Goal: Information Seeking & Learning: Learn about a topic

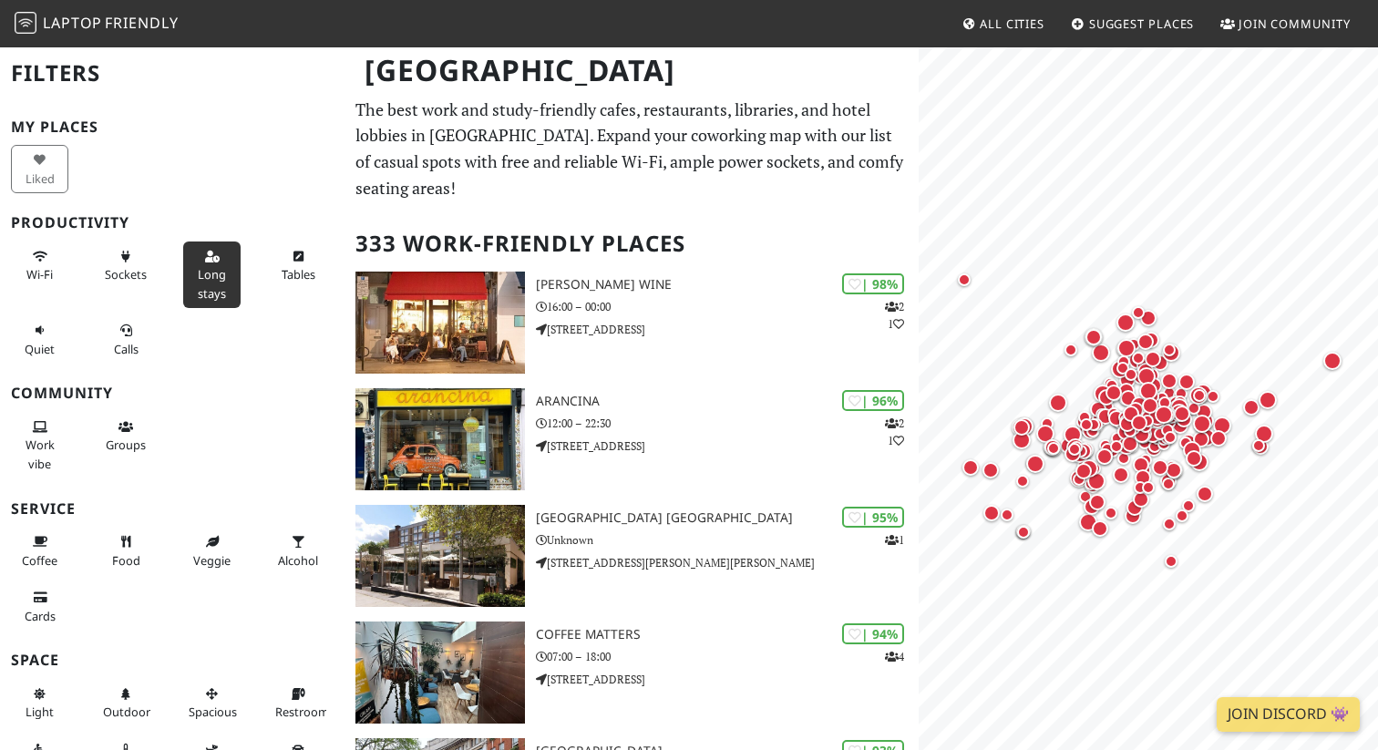
click at [216, 282] on button "Long stays" at bounding box center [211, 274] width 57 height 67
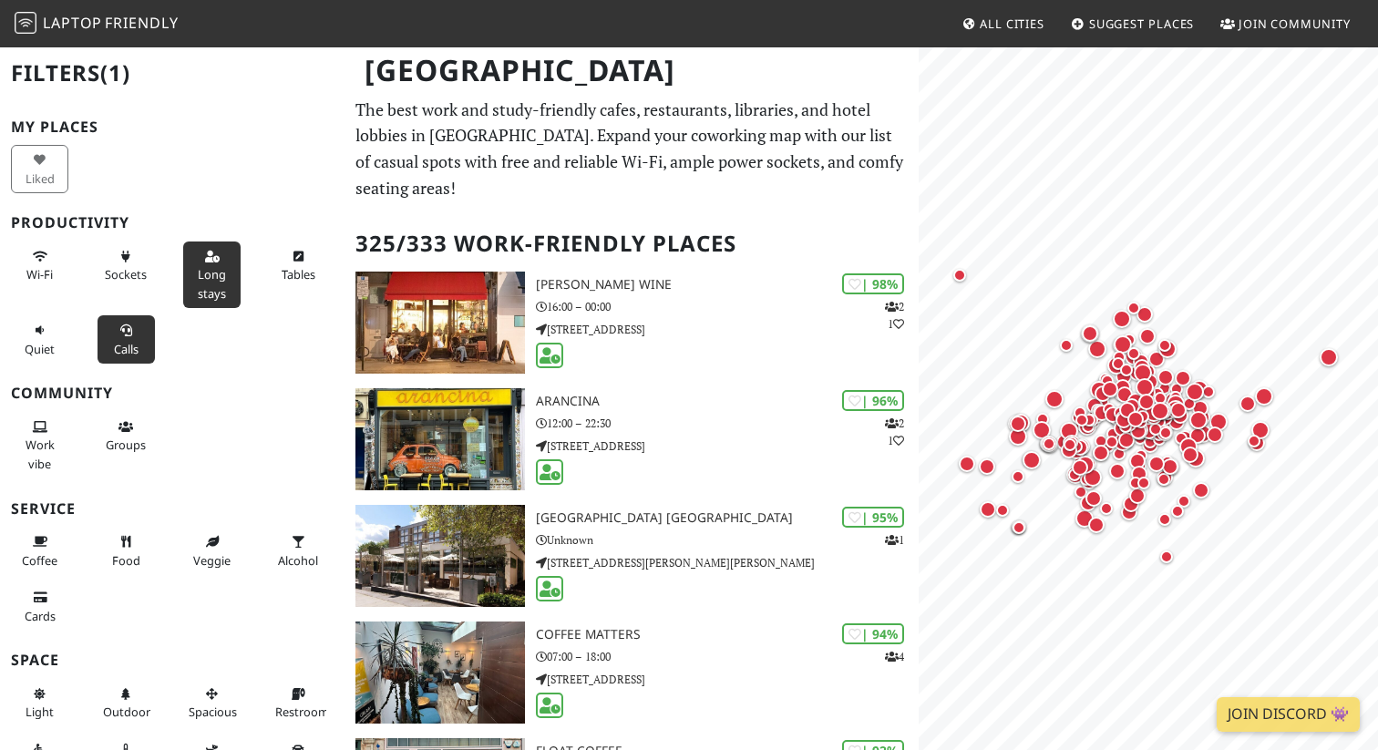
click at [119, 332] on icon at bounding box center [125, 331] width 15 height 12
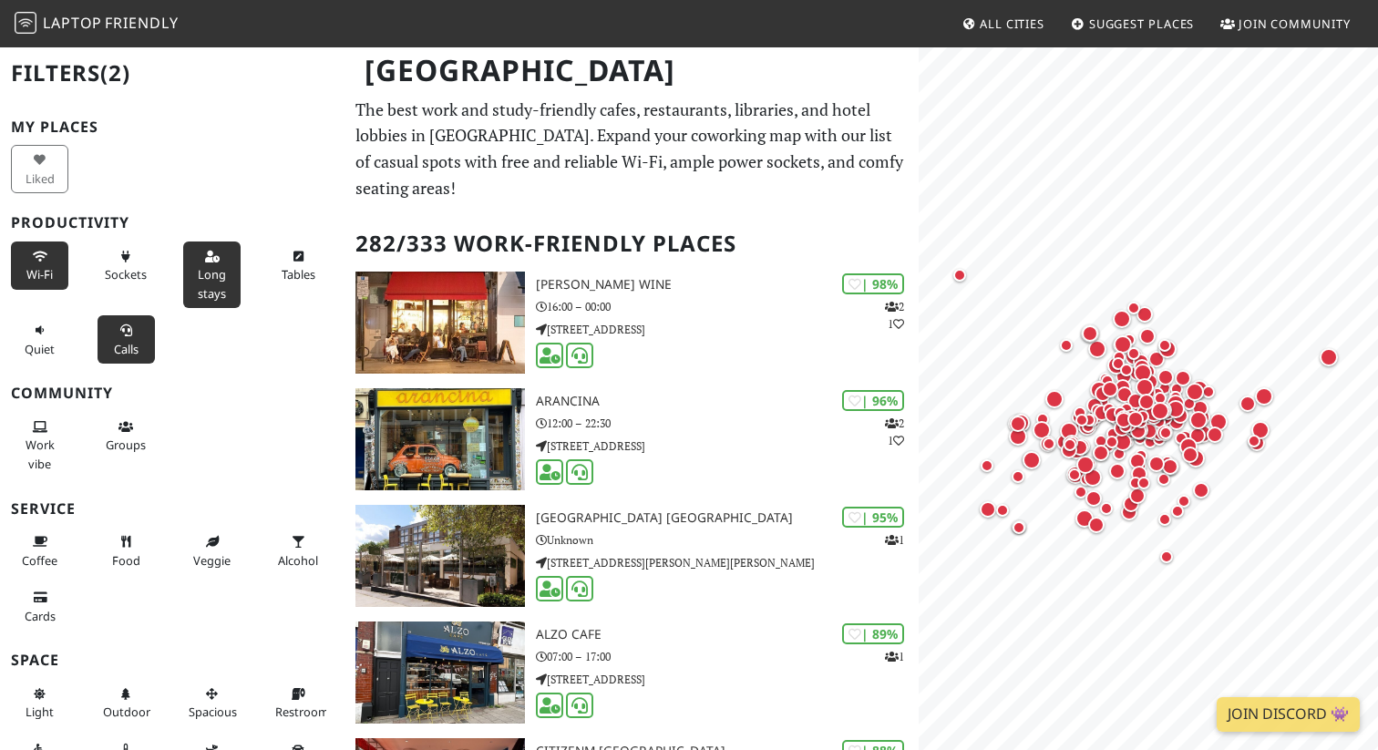
click at [41, 265] on button "Wi-Fi" at bounding box center [39, 265] width 57 height 48
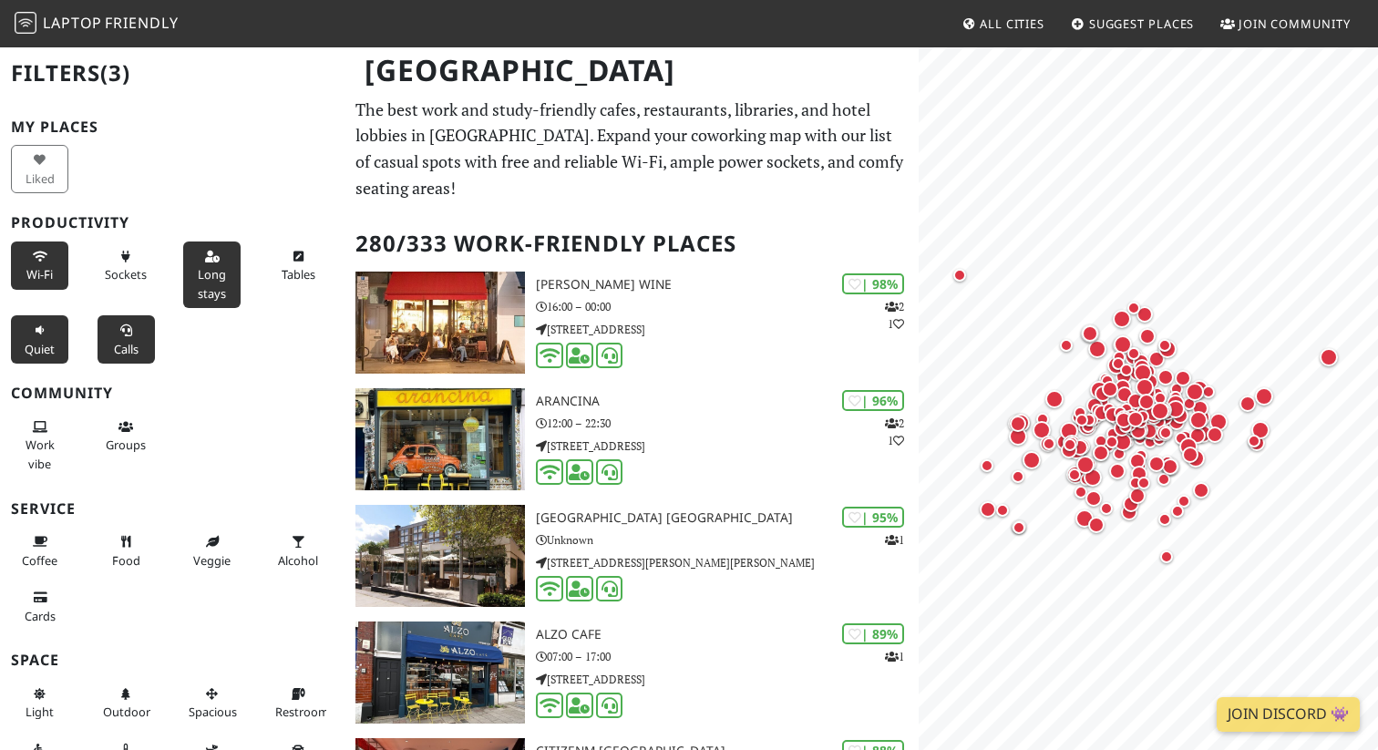
click at [41, 335] on icon at bounding box center [40, 331] width 15 height 12
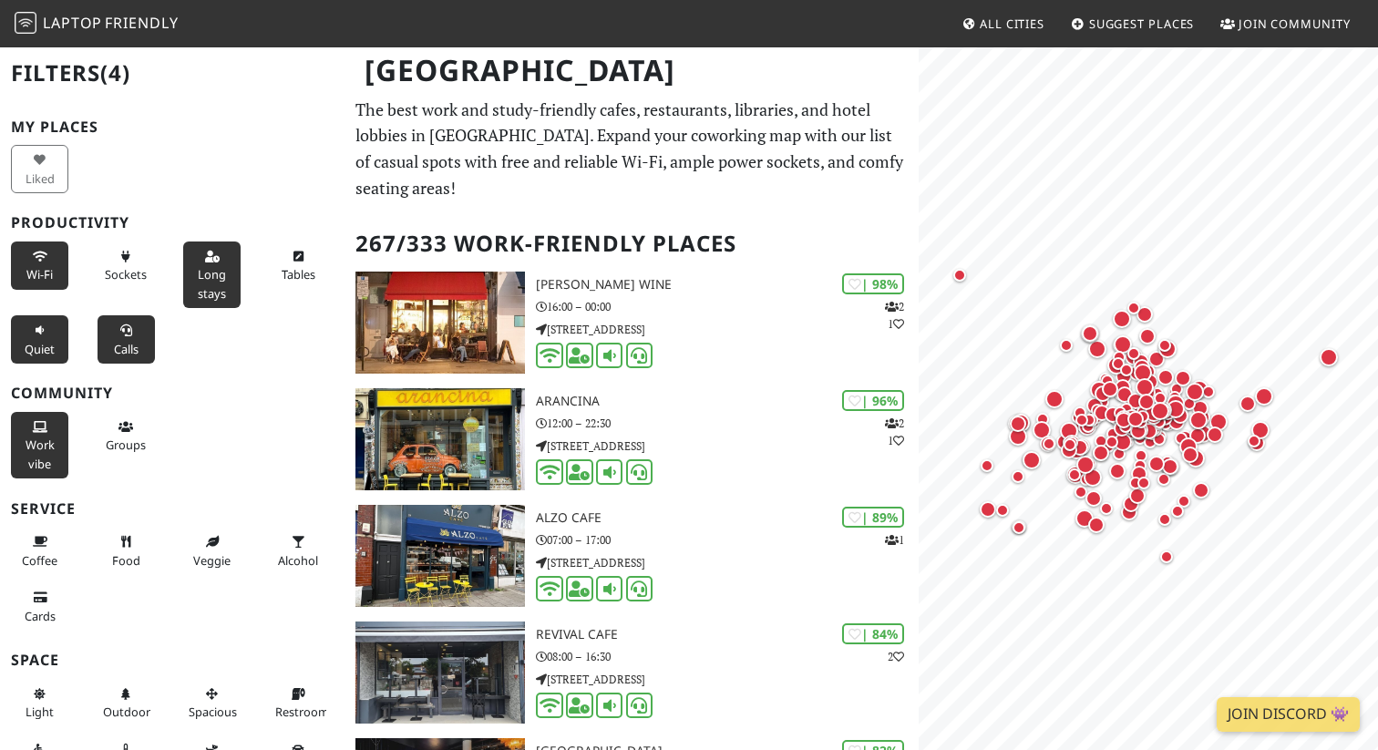
click at [36, 454] on button "Work vibe" at bounding box center [39, 445] width 57 height 67
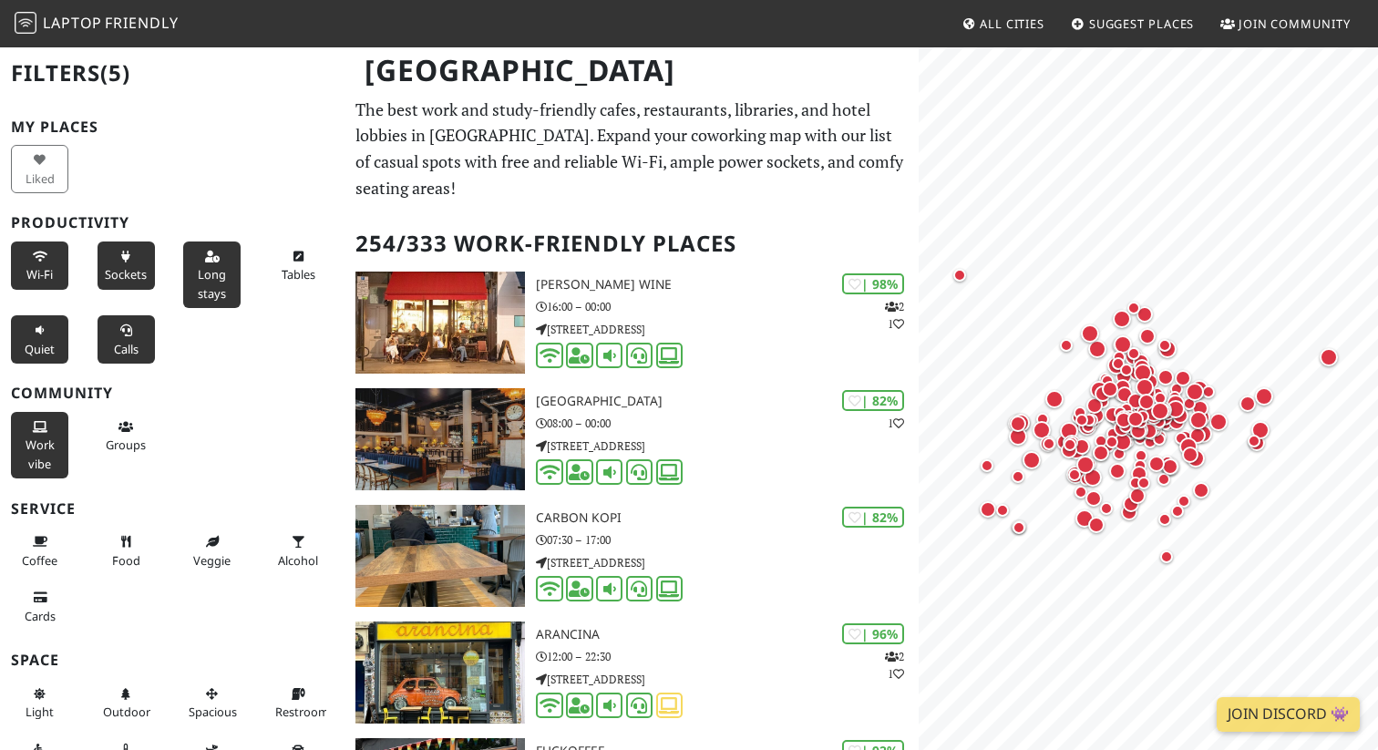
click at [132, 261] on icon at bounding box center [125, 258] width 15 height 12
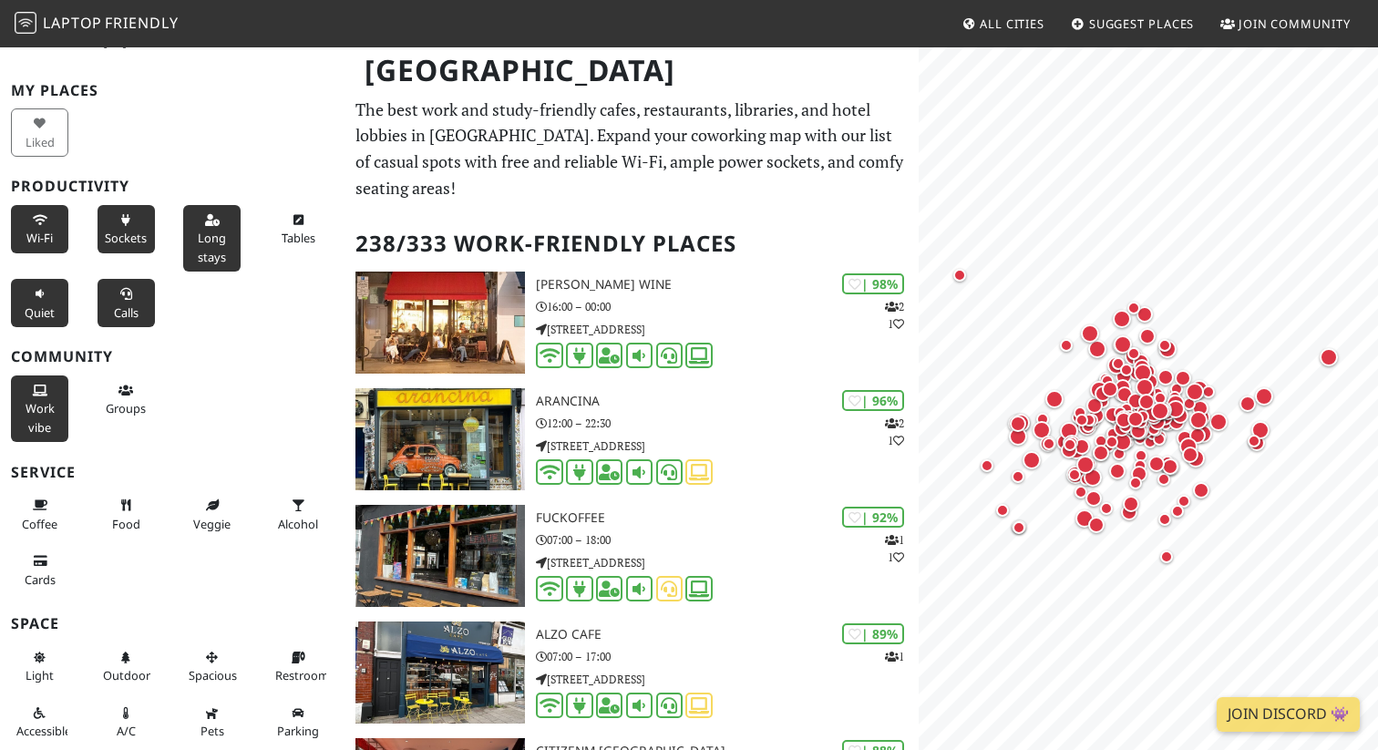
scroll to position [9, 0]
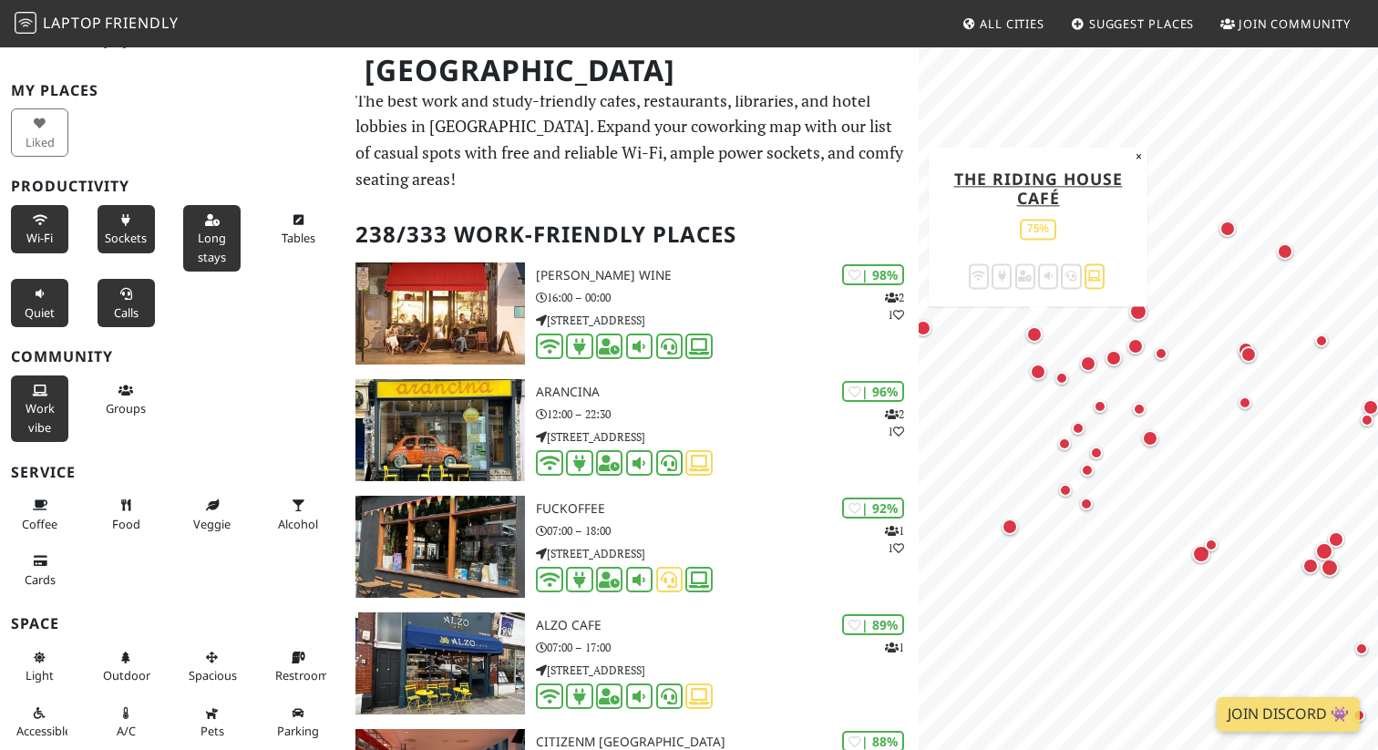
click at [1032, 334] on div "Map marker" at bounding box center [1034, 334] width 16 height 16
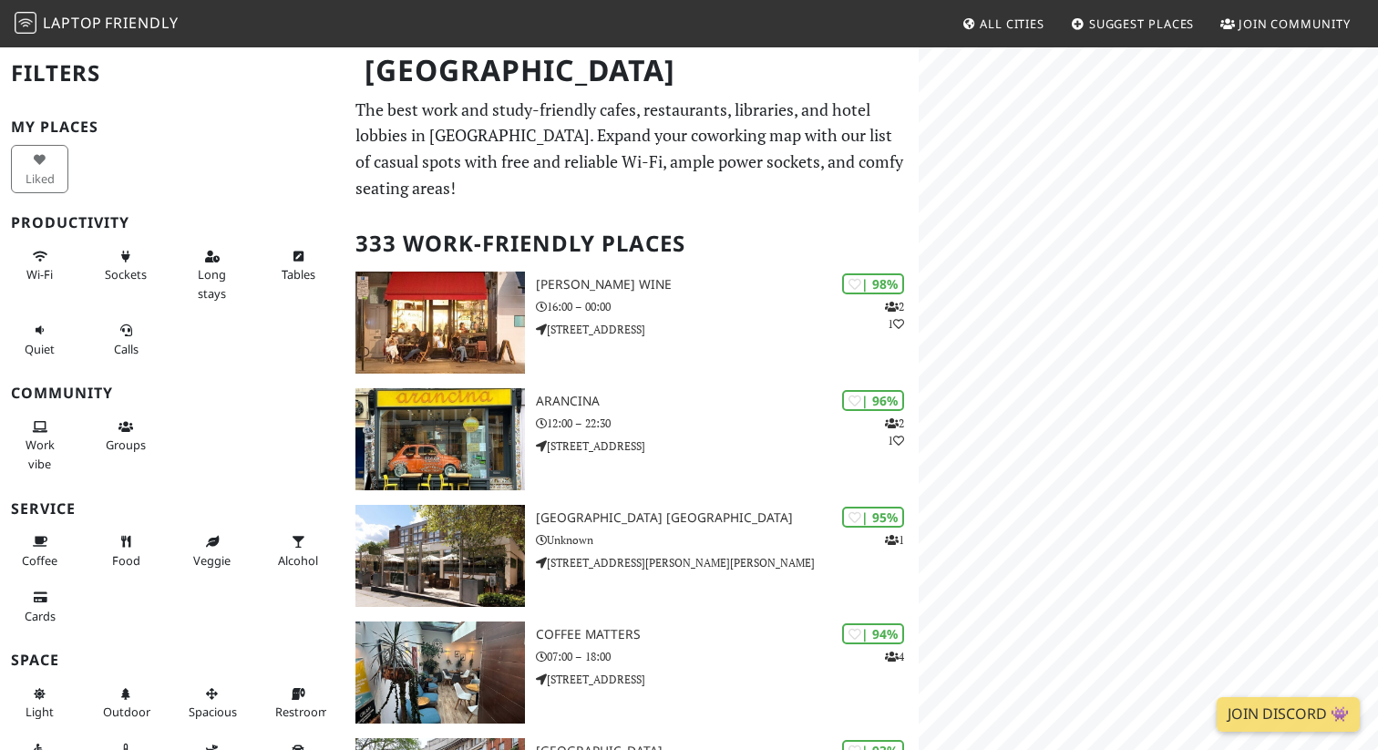
scroll to position [1, 0]
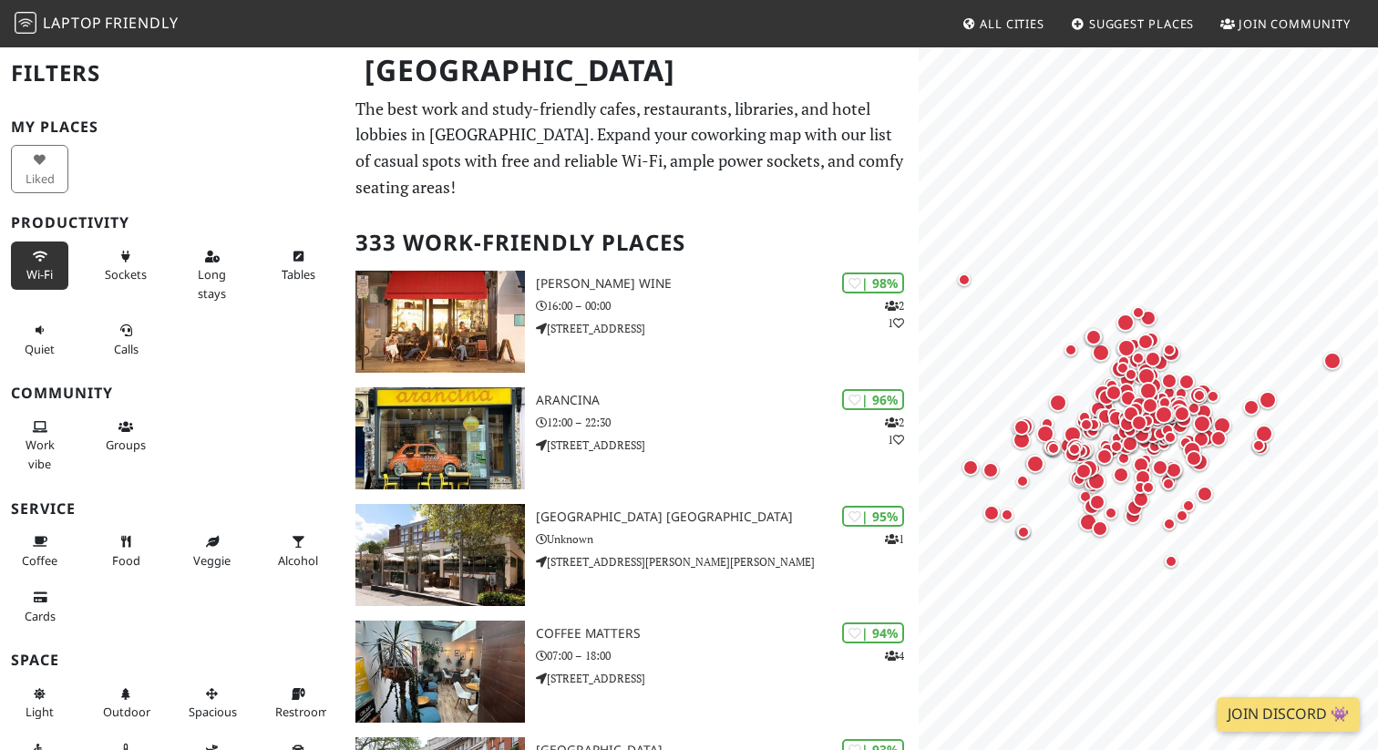
click at [33, 252] on icon at bounding box center [40, 258] width 15 height 12
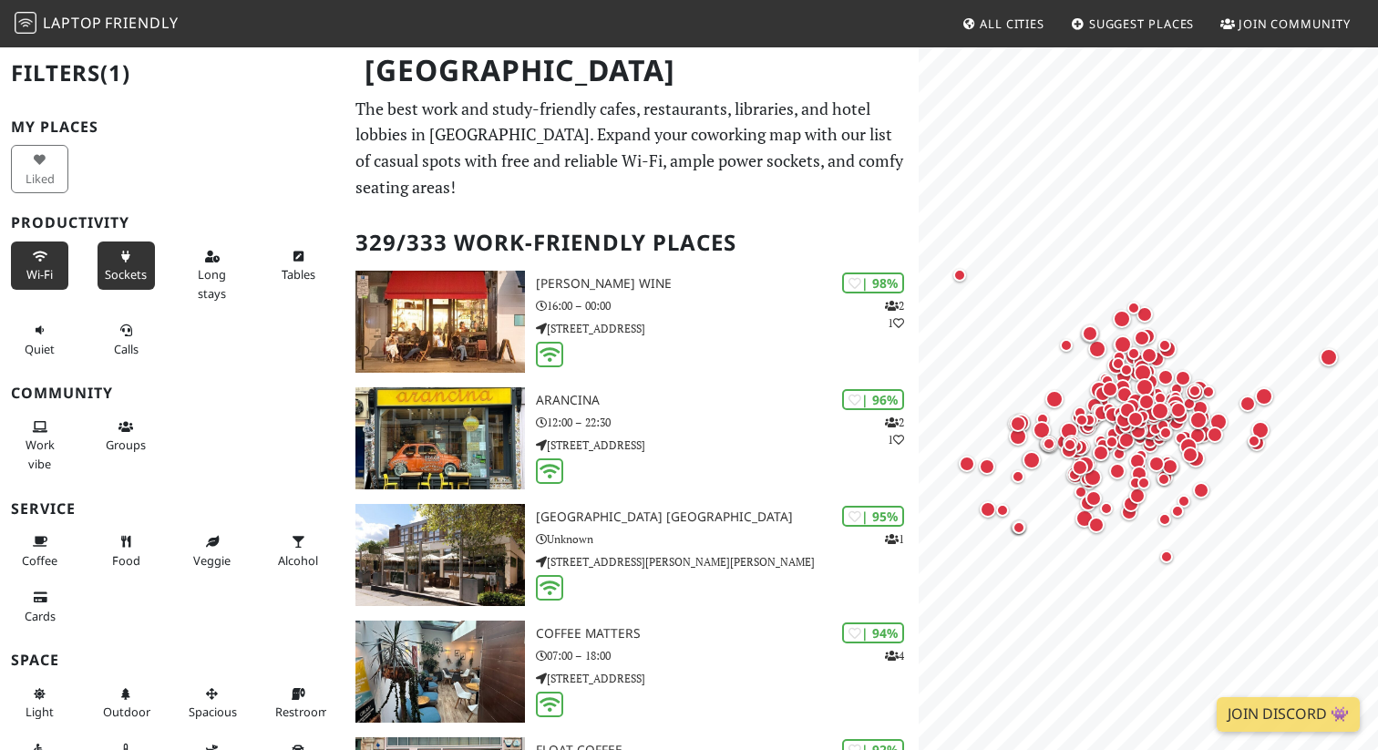
click at [121, 264] on button "Sockets" at bounding box center [126, 265] width 57 height 48
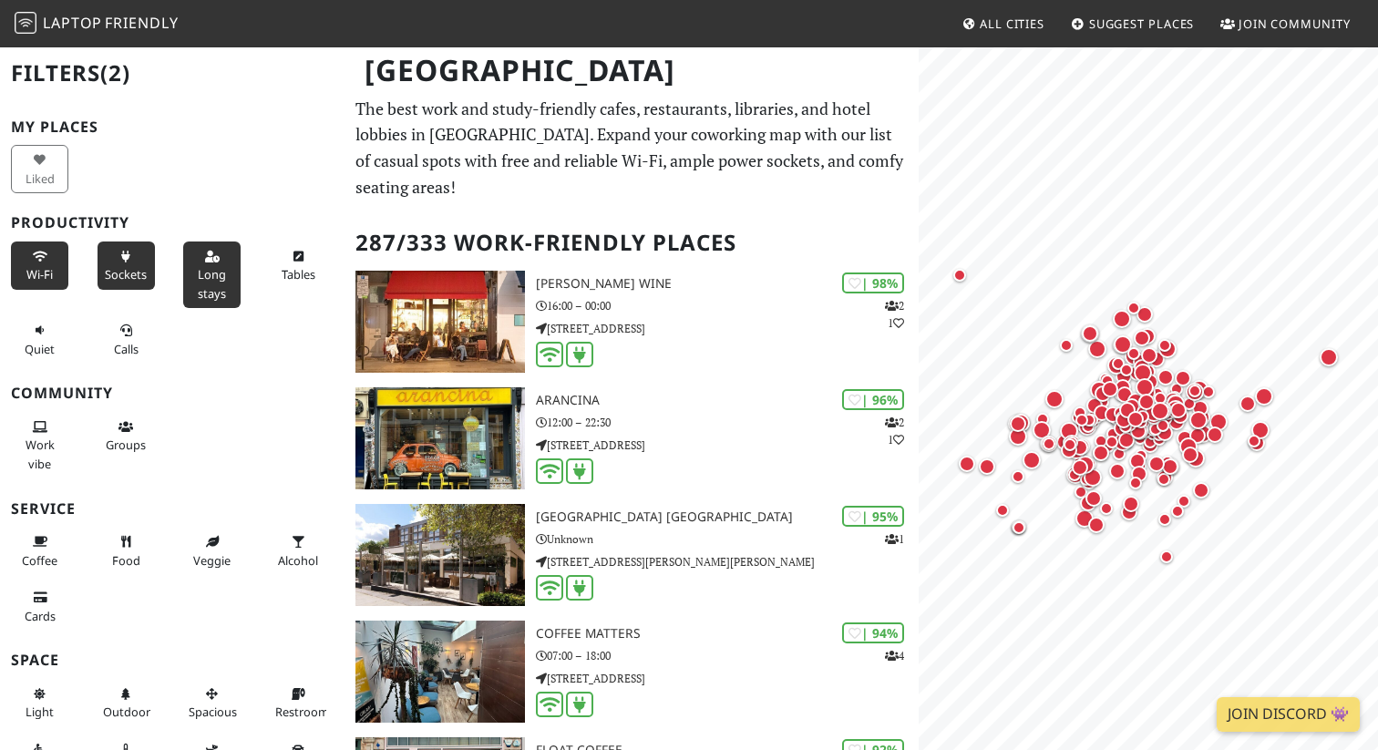
click at [223, 288] on span "Long stays" at bounding box center [212, 283] width 28 height 35
click at [278, 273] on button "Tables" at bounding box center [298, 265] width 57 height 48
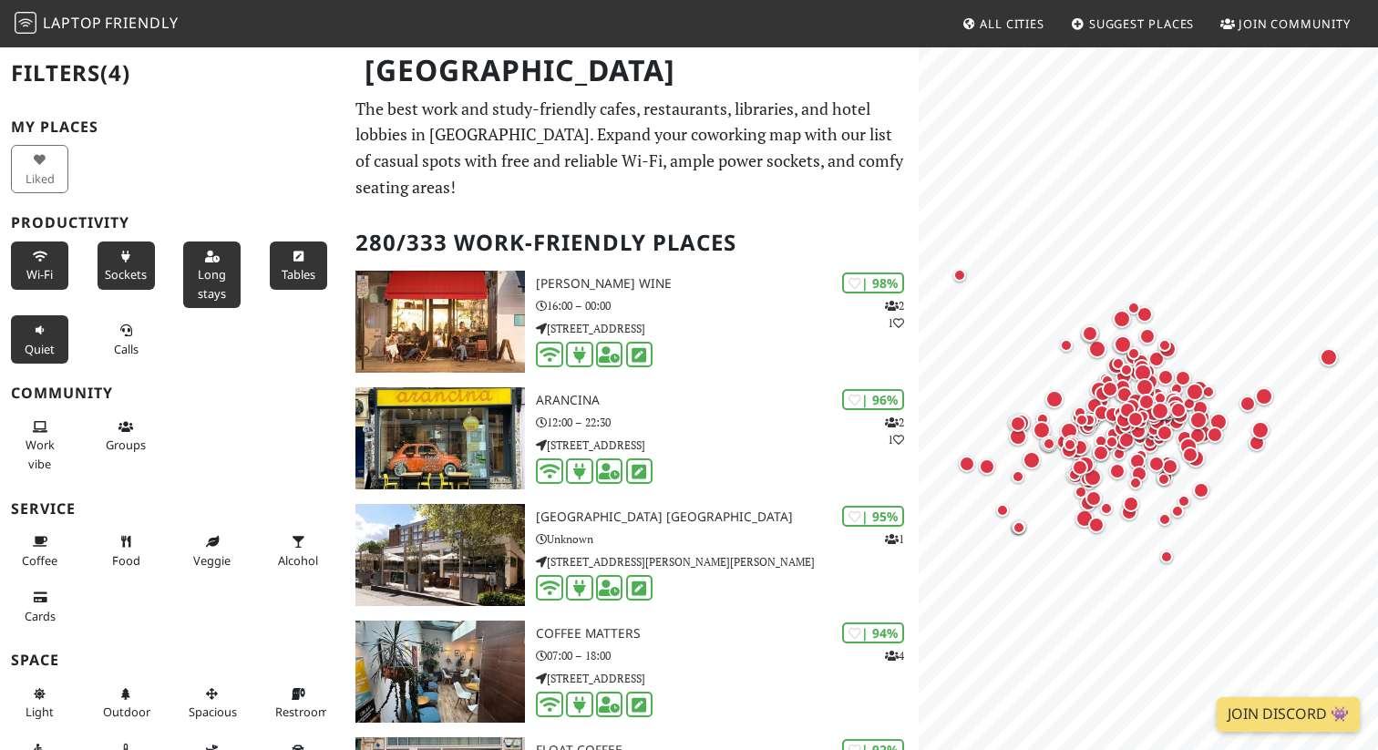
click at [26, 343] on span "Quiet" at bounding box center [40, 349] width 30 height 16
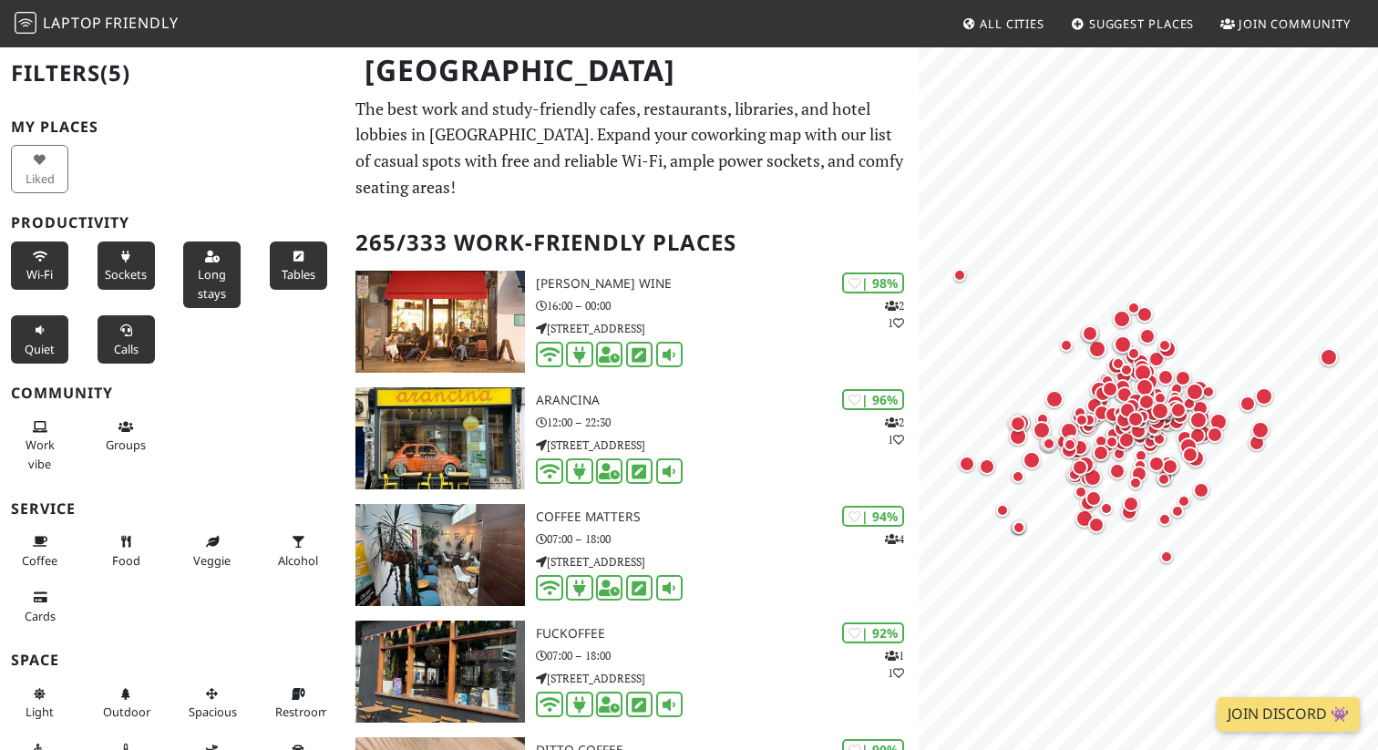
click at [101, 348] on button "Calls" at bounding box center [126, 339] width 57 height 48
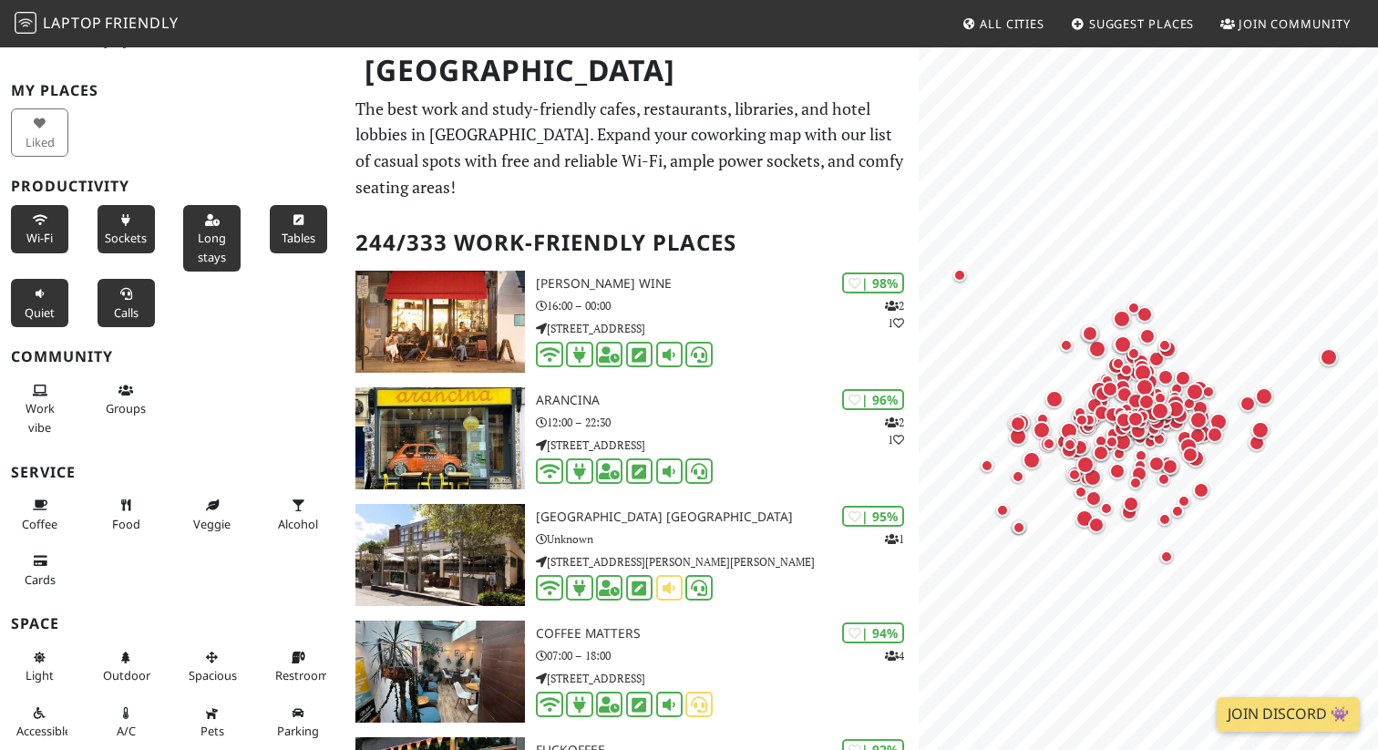
scroll to position [8, 0]
